Goal: Check status: Check status

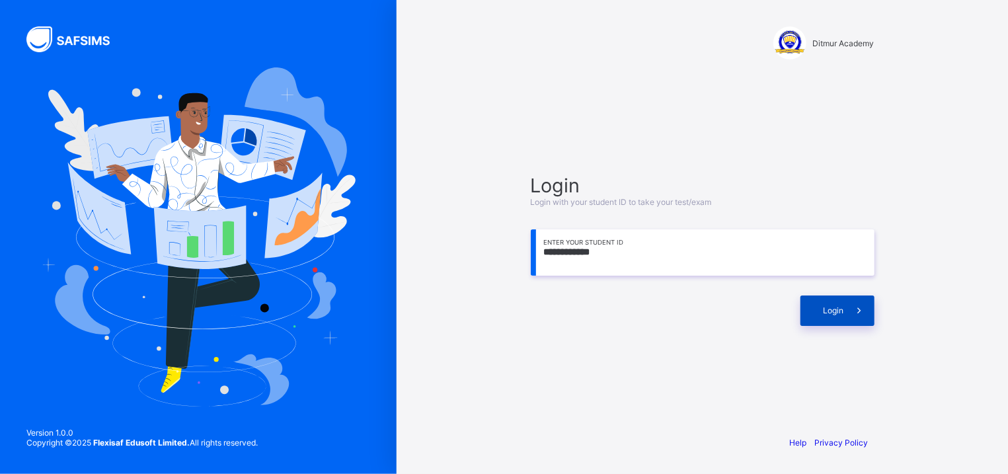
type input "**********"
click at [847, 315] on span at bounding box center [859, 310] width 30 height 30
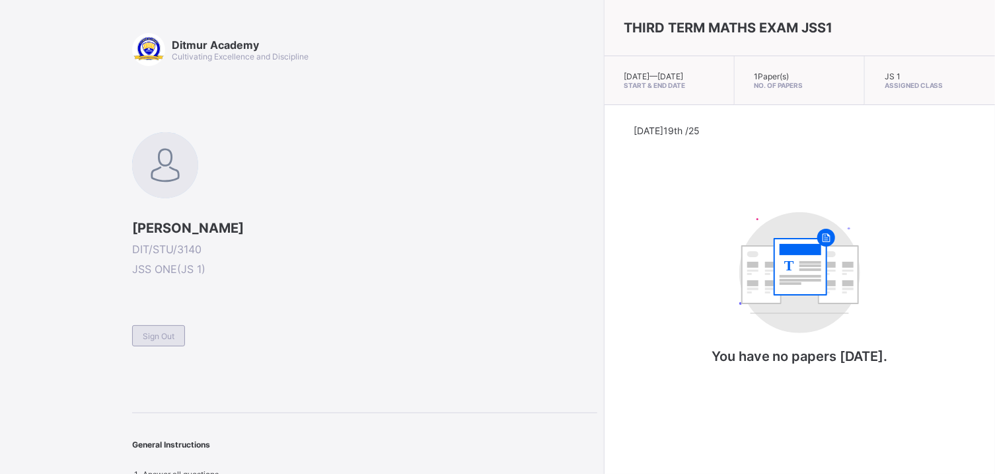
click at [167, 336] on span "Sign Out" at bounding box center [159, 336] width 32 height 10
